Goal: Task Accomplishment & Management: Manage account settings

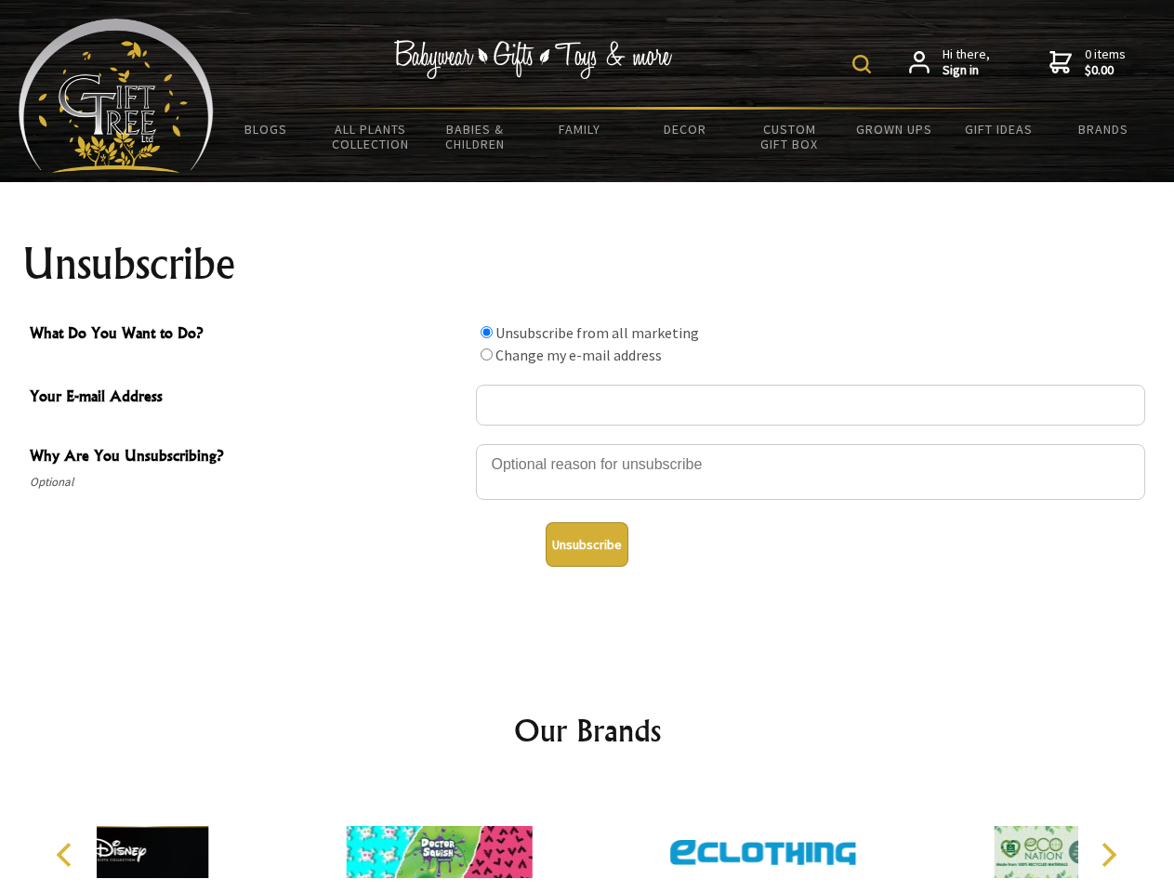
click at [864, 64] on img at bounding box center [861, 64] width 19 height 19
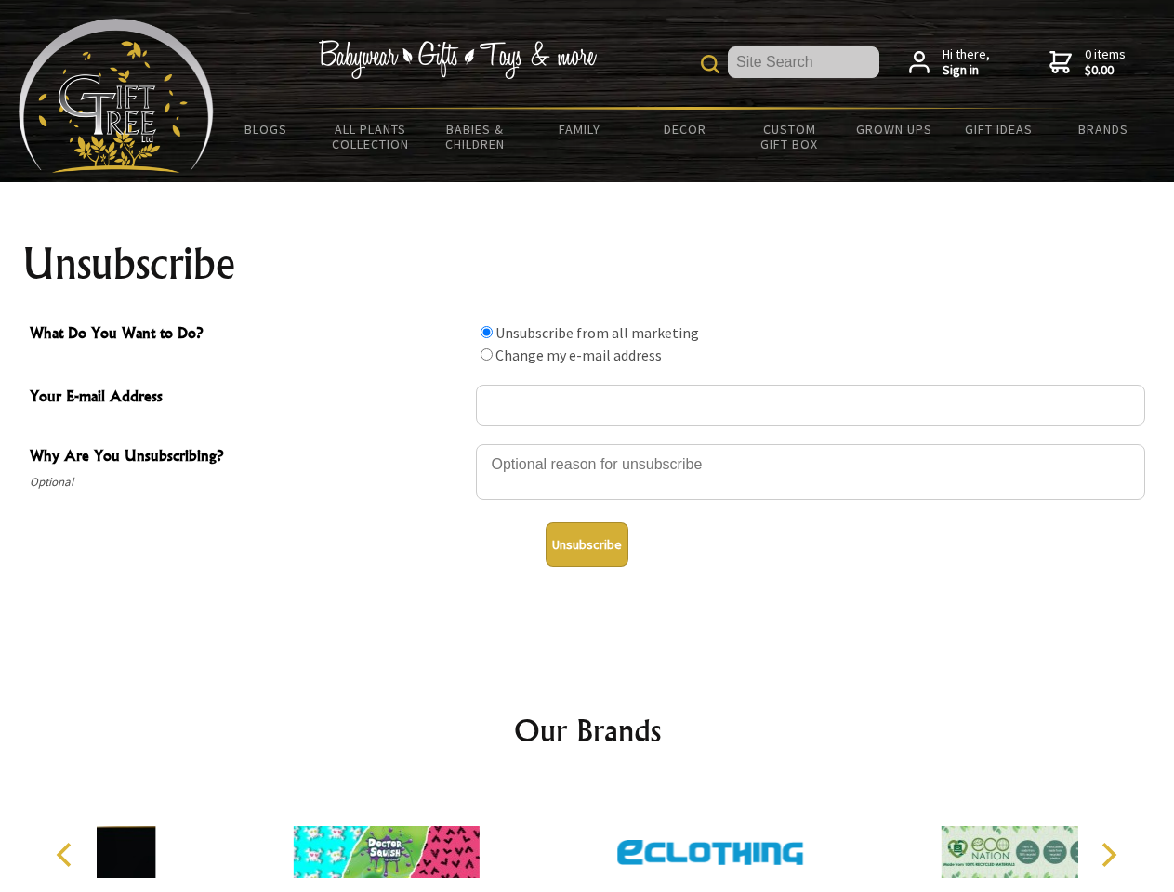
click at [587, 443] on div at bounding box center [810, 474] width 669 height 65
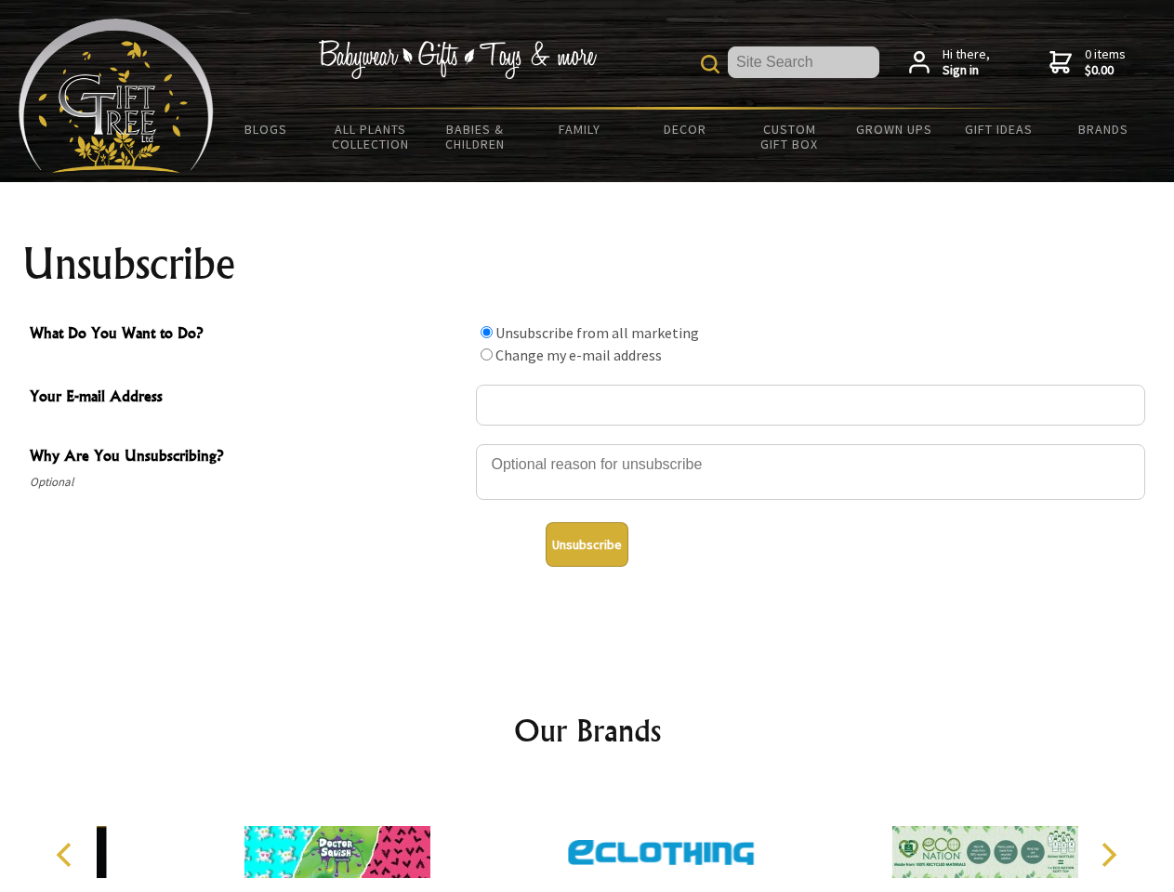
click at [486, 332] on input "What Do You Want to Do?" at bounding box center [486, 332] width 12 height 12
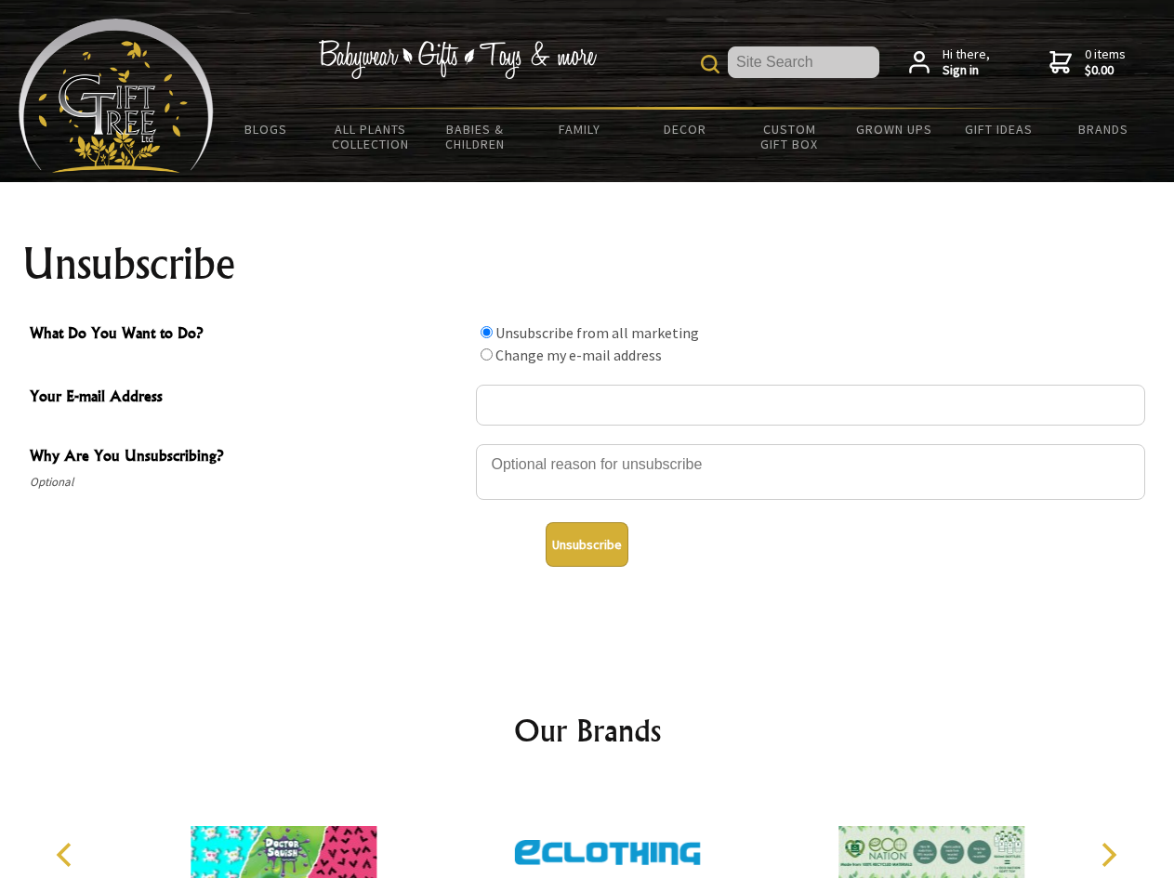
click at [486, 354] on input "What Do You Want to Do?" at bounding box center [486, 355] width 12 height 12
radio input "true"
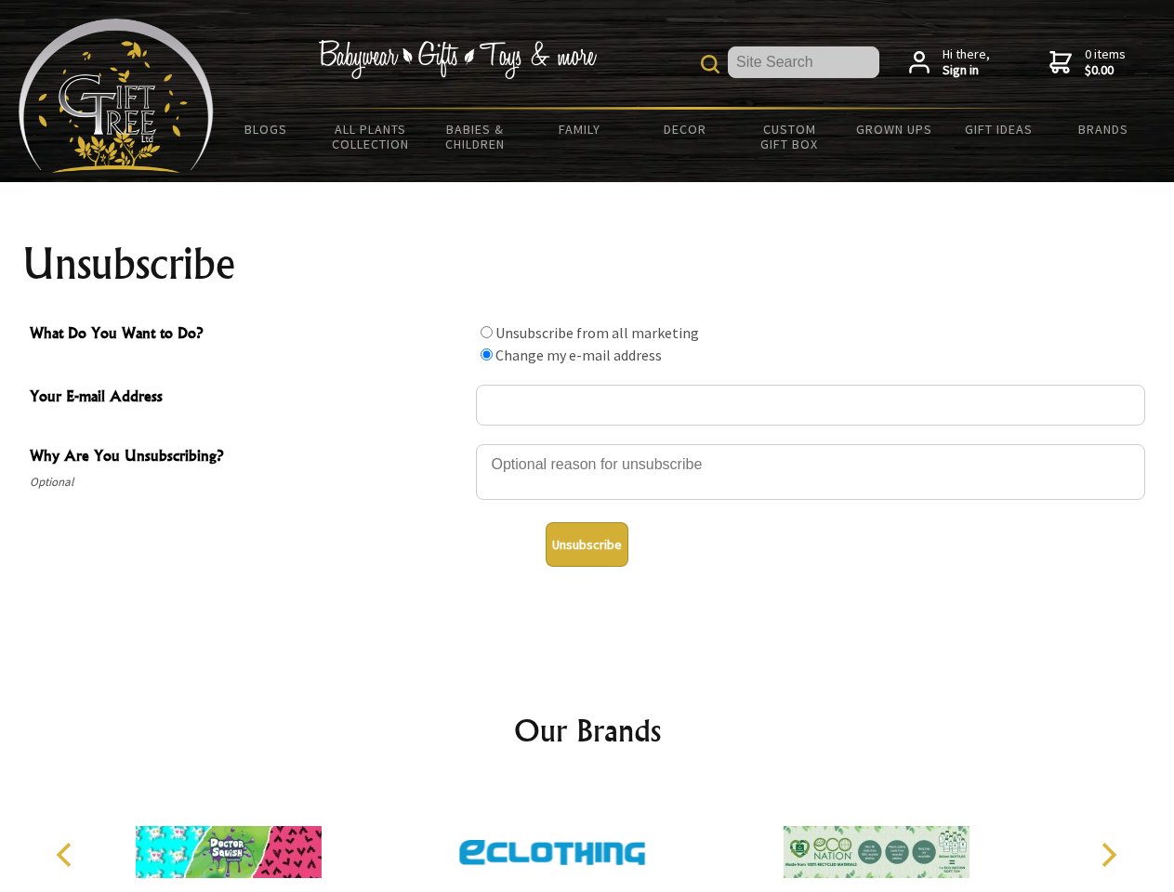
click at [586, 545] on button "Unsubscribe" at bounding box center [587, 544] width 83 height 45
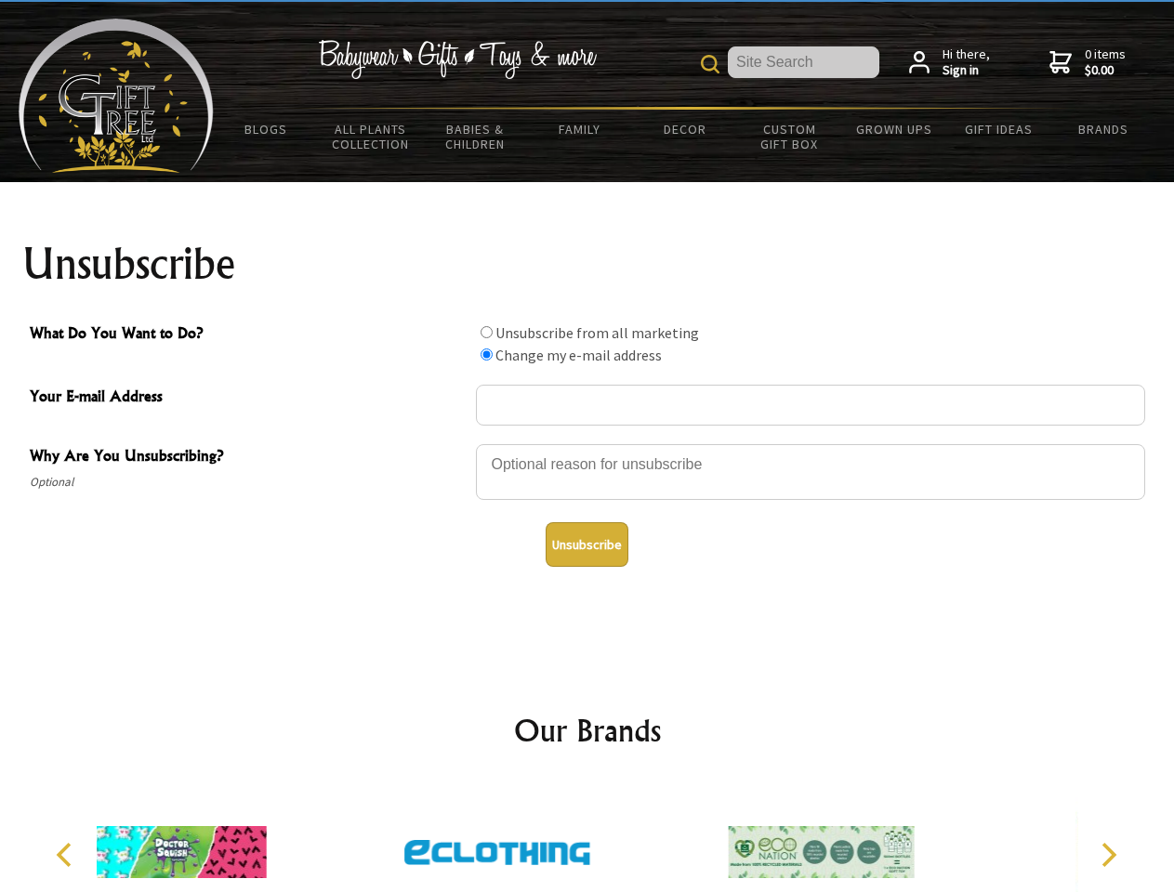
click at [587, 837] on img at bounding box center [497, 852] width 186 height 139
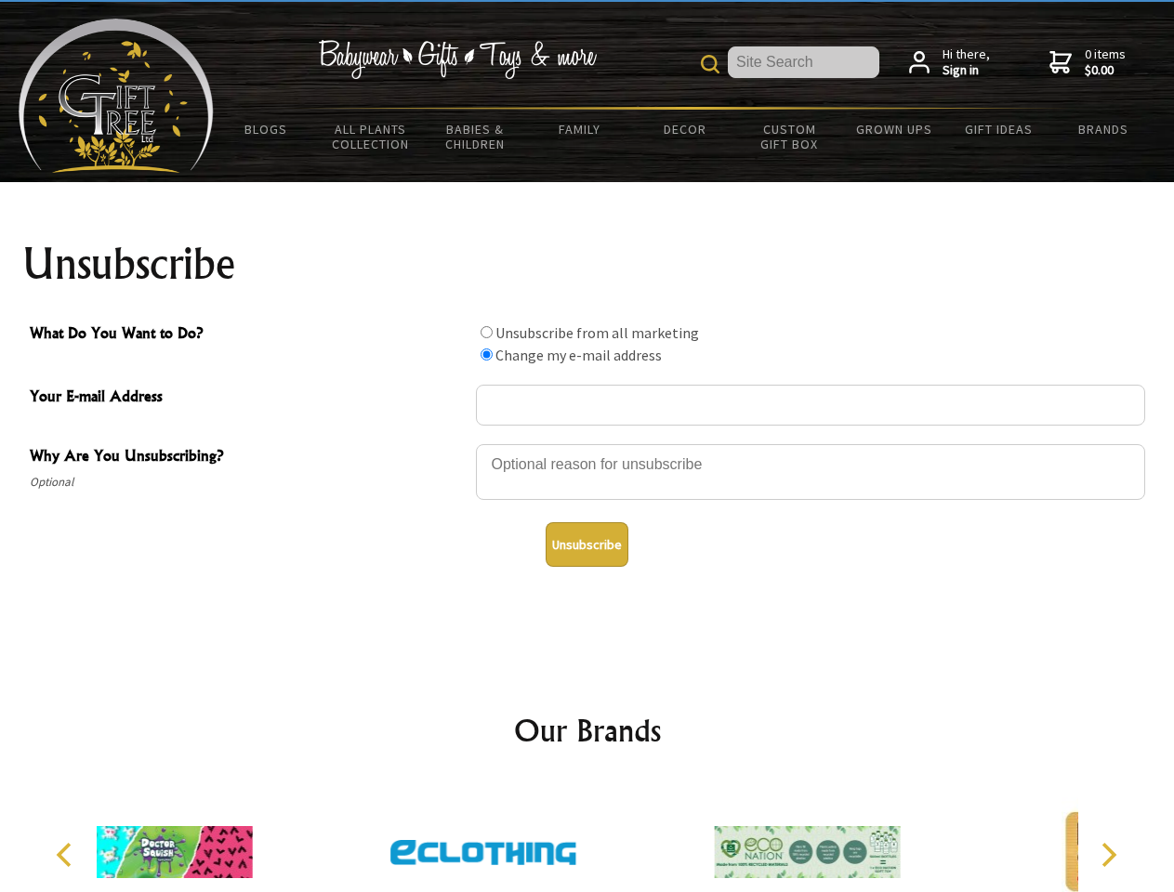
click at [67, 855] on icon "Previous" at bounding box center [66, 855] width 24 height 24
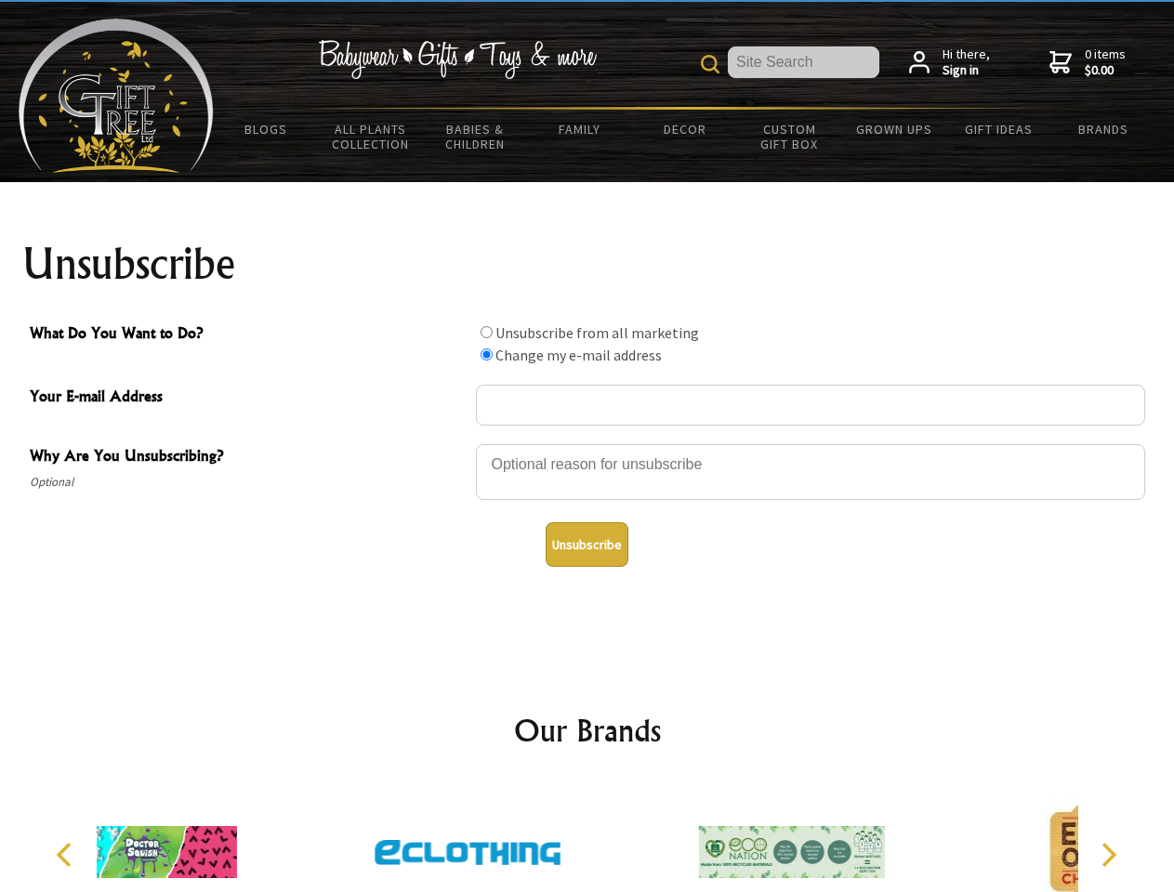
click at [1108, 855] on icon "Next" at bounding box center [1107, 855] width 24 height 24
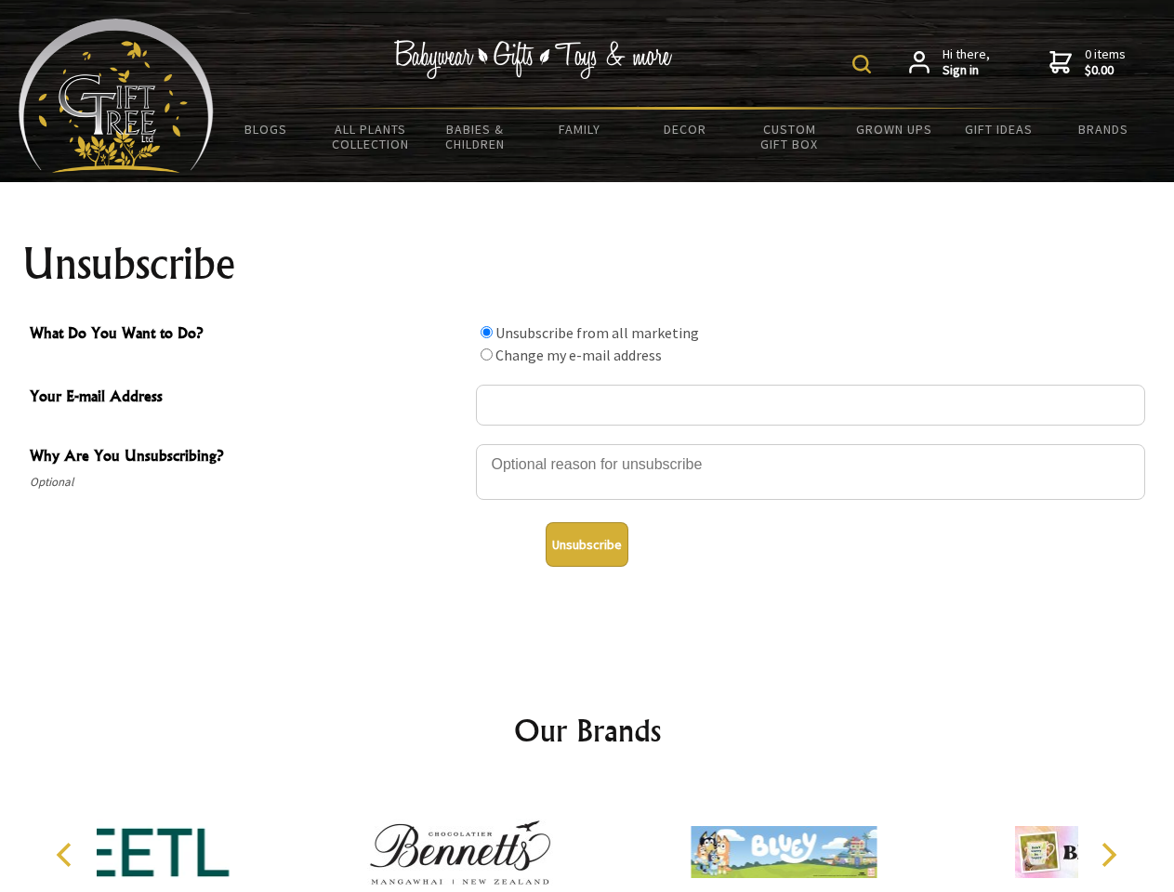
click at [864, 64] on img at bounding box center [861, 64] width 19 height 19
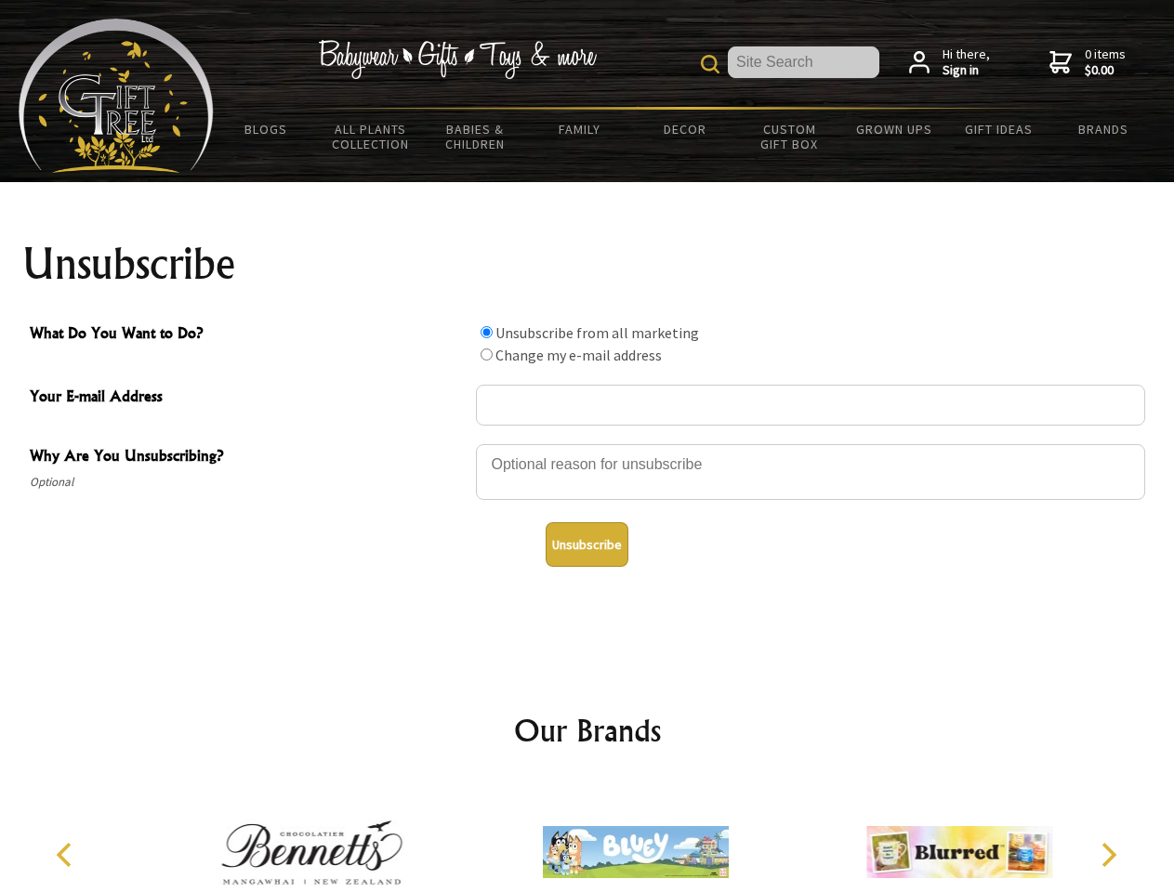
click at [587, 443] on div at bounding box center [810, 474] width 669 height 65
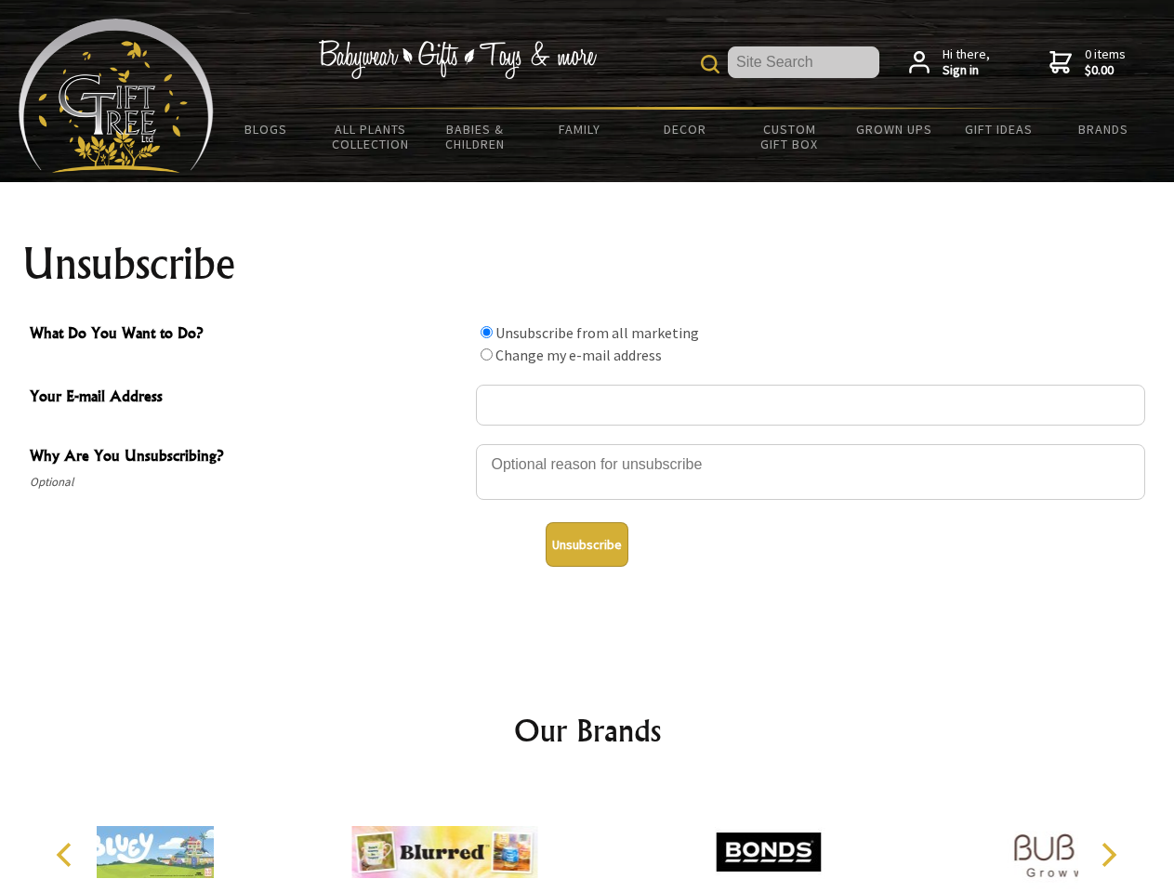
click at [486, 332] on input "What Do You Want to Do?" at bounding box center [486, 332] width 12 height 12
click at [486, 354] on input "What Do You Want to Do?" at bounding box center [486, 355] width 12 height 12
radio input "true"
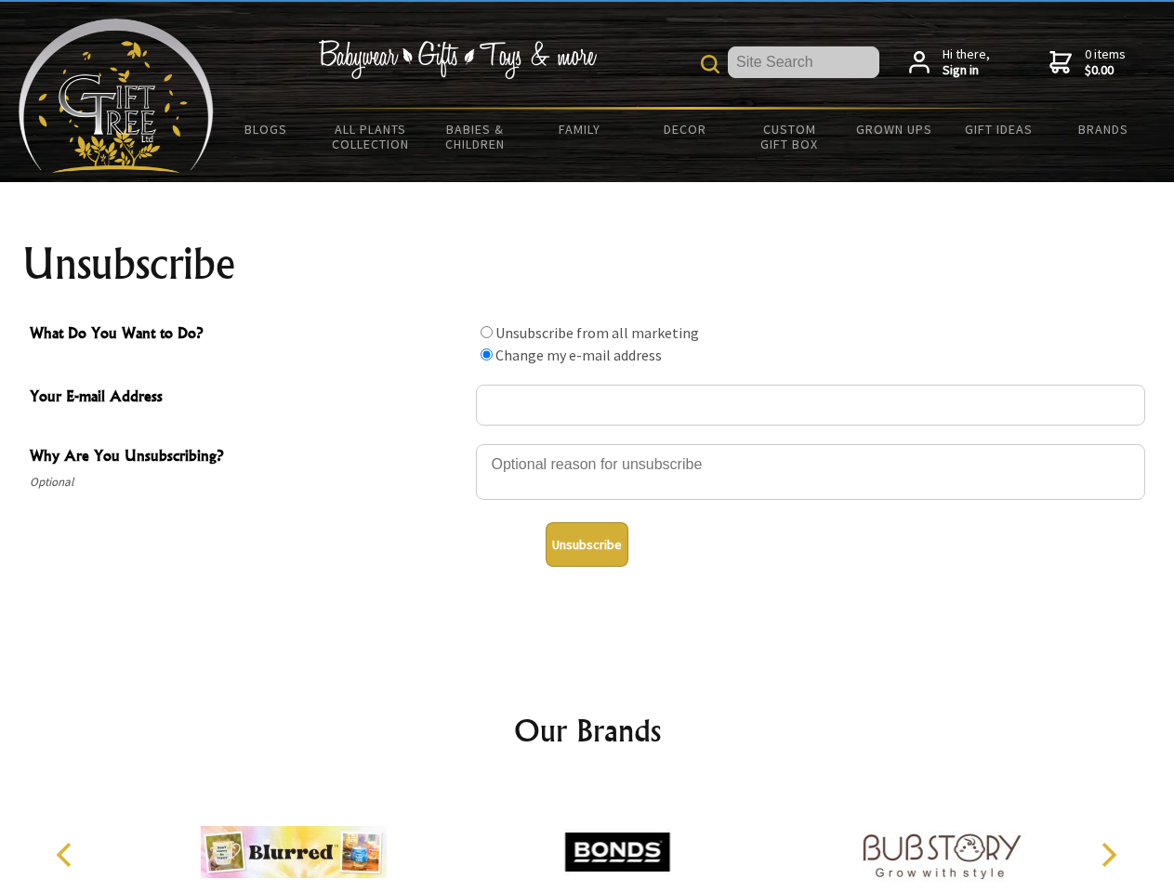
click at [586, 545] on button "Unsubscribe" at bounding box center [587, 544] width 83 height 45
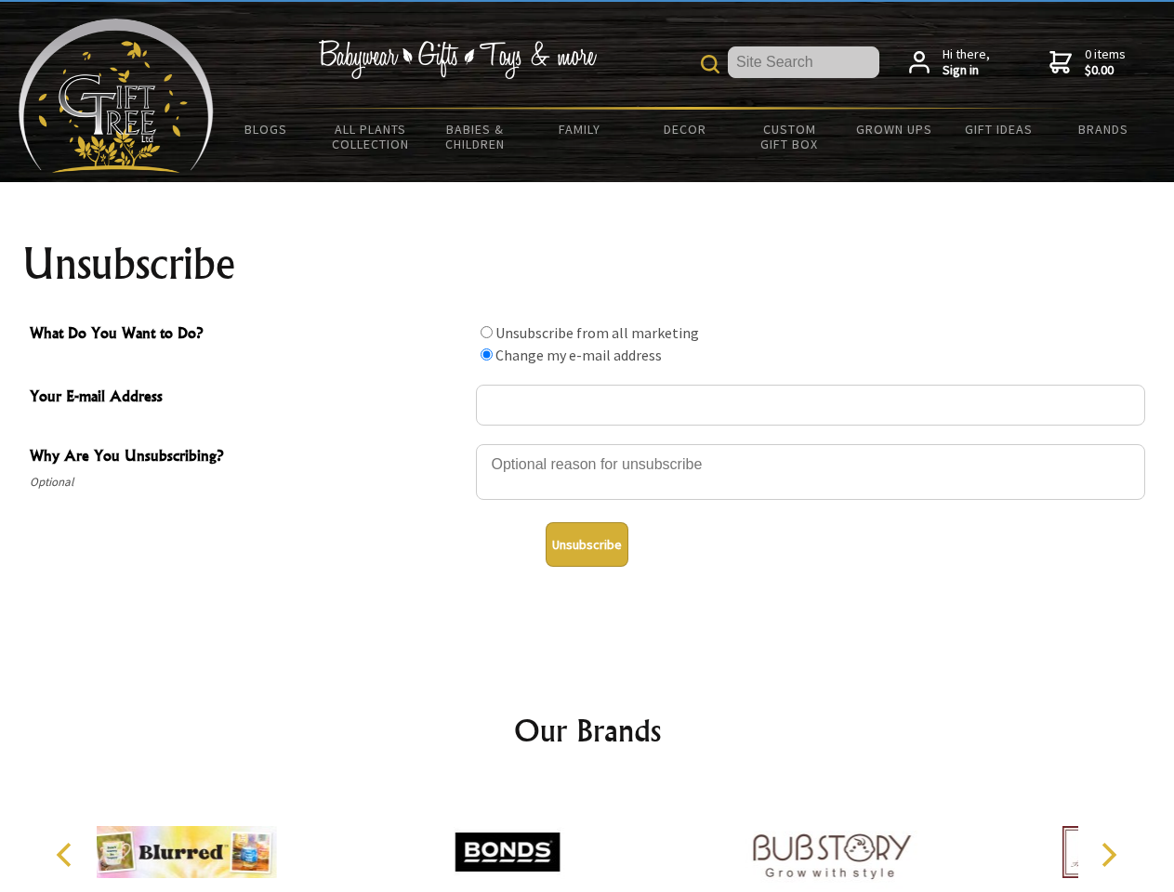
click at [587, 837] on div at bounding box center [587, 855] width 981 height 145
click at [67, 855] on icon "Previous" at bounding box center [66, 855] width 24 height 24
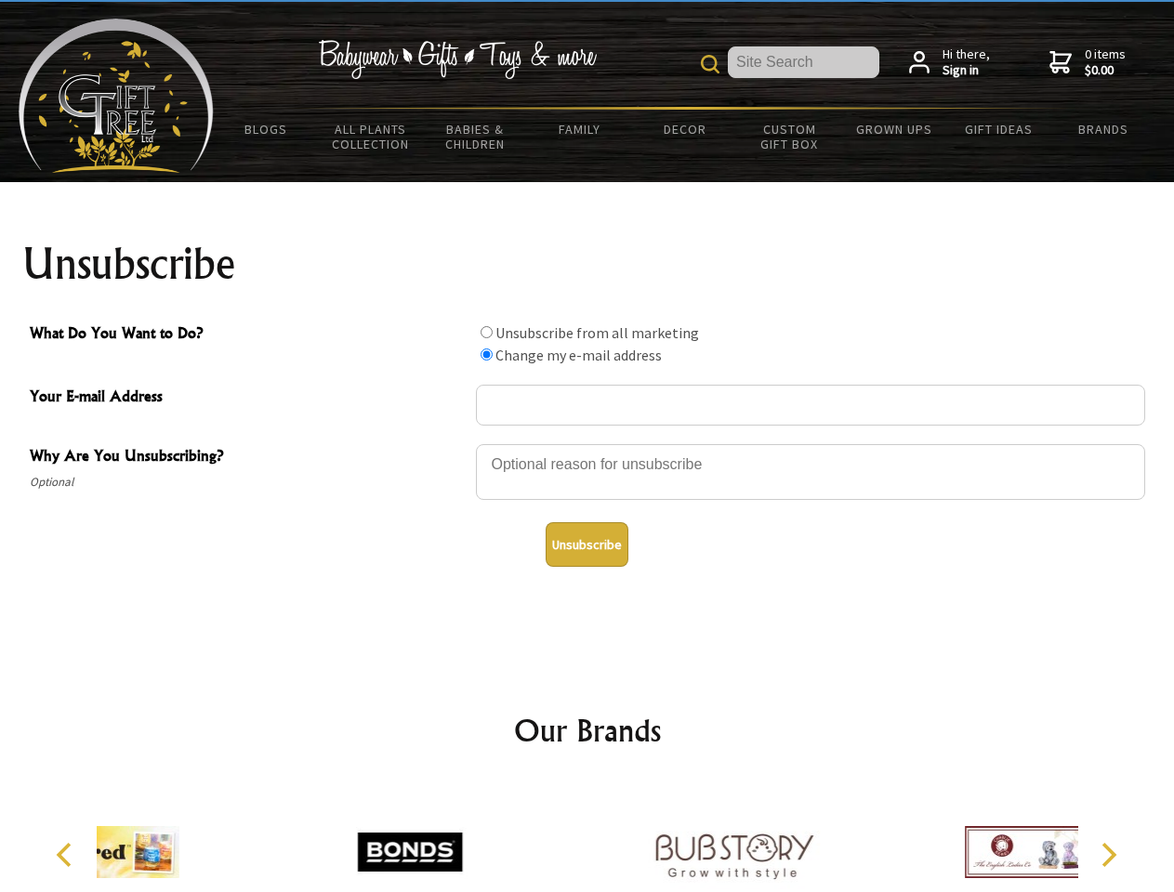
click at [1108, 855] on icon "Next" at bounding box center [1107, 855] width 24 height 24
